Goal: Task Accomplishment & Management: Complete application form

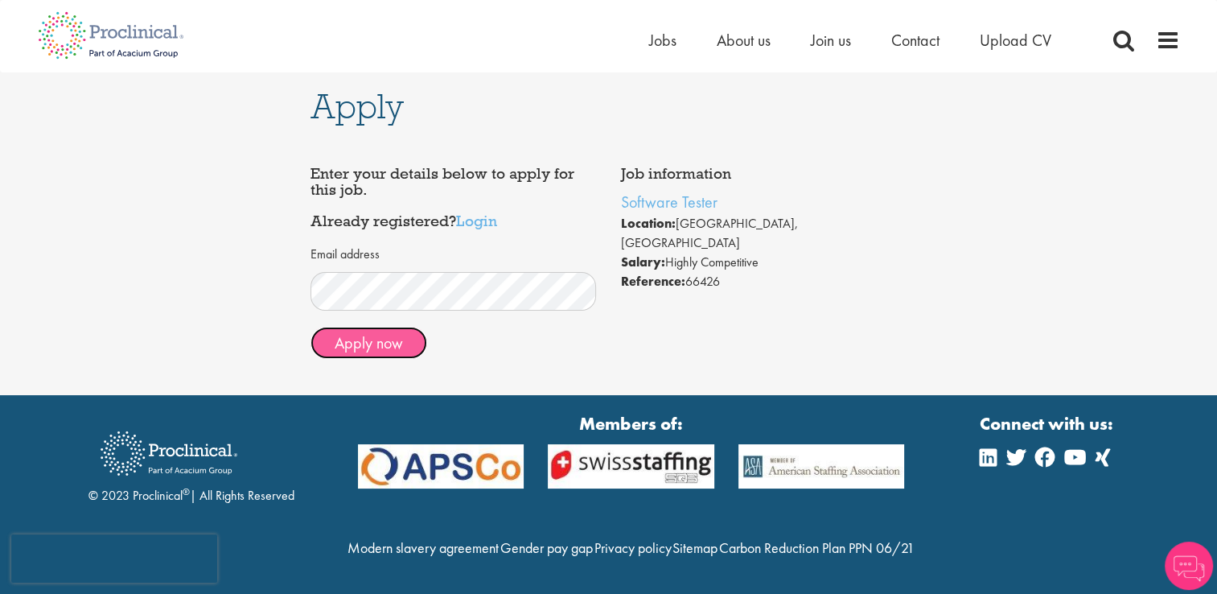
click at [369, 340] on button "Apply now" at bounding box center [368, 343] width 117 height 32
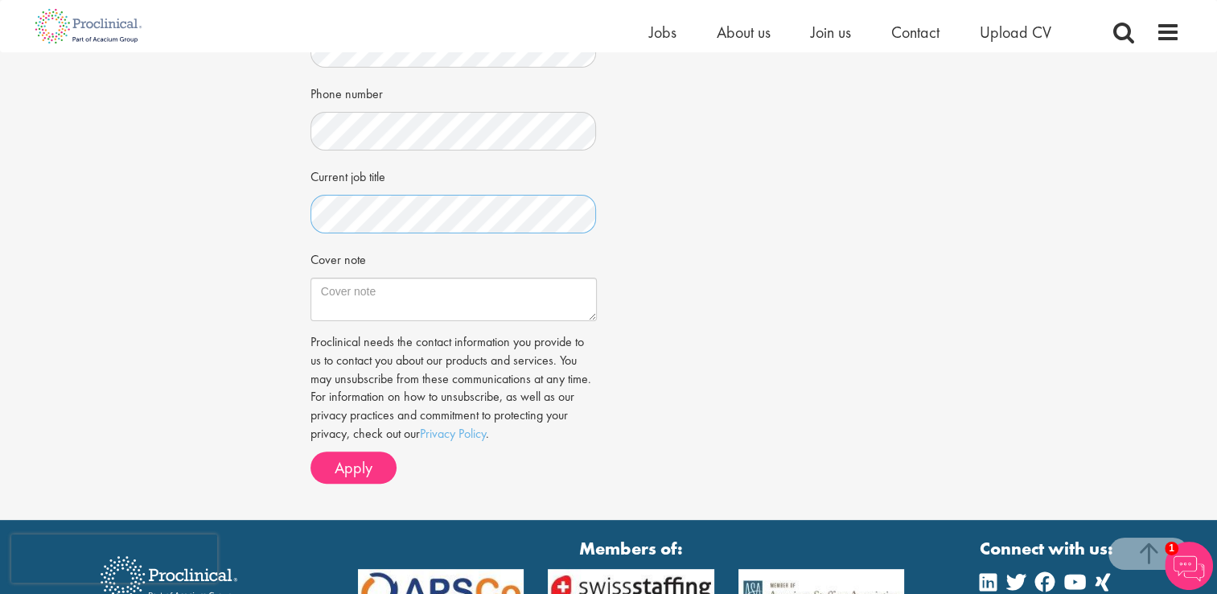
scroll to position [405, 0]
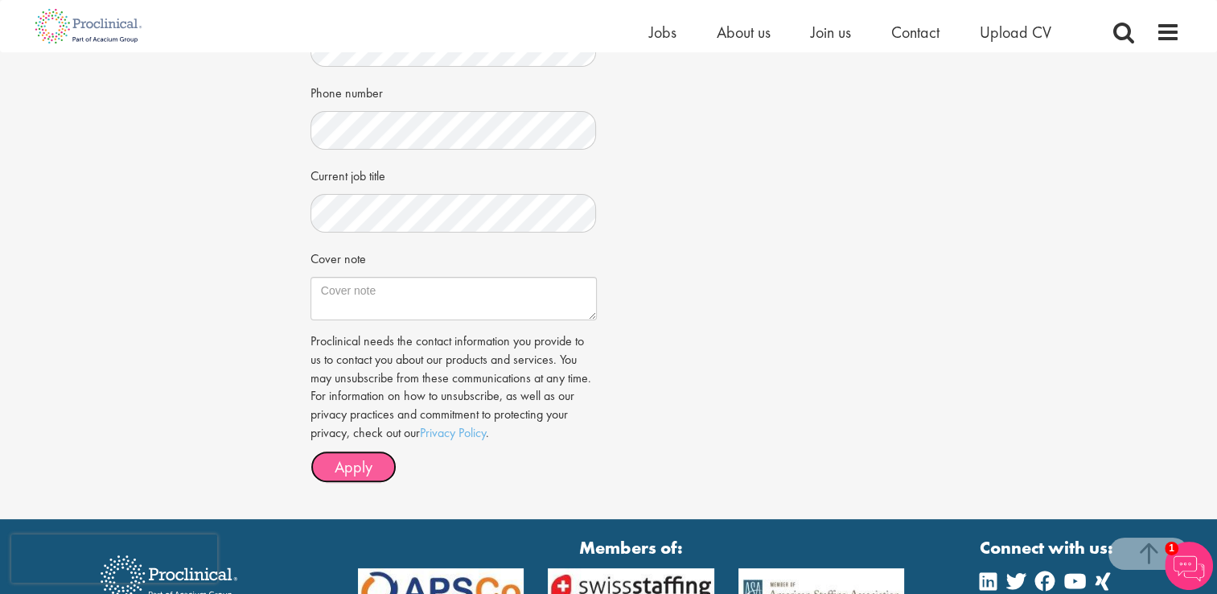
click at [353, 481] on button "Apply" at bounding box center [353, 466] width 86 height 32
